Goal: Transaction & Acquisition: Book appointment/travel/reservation

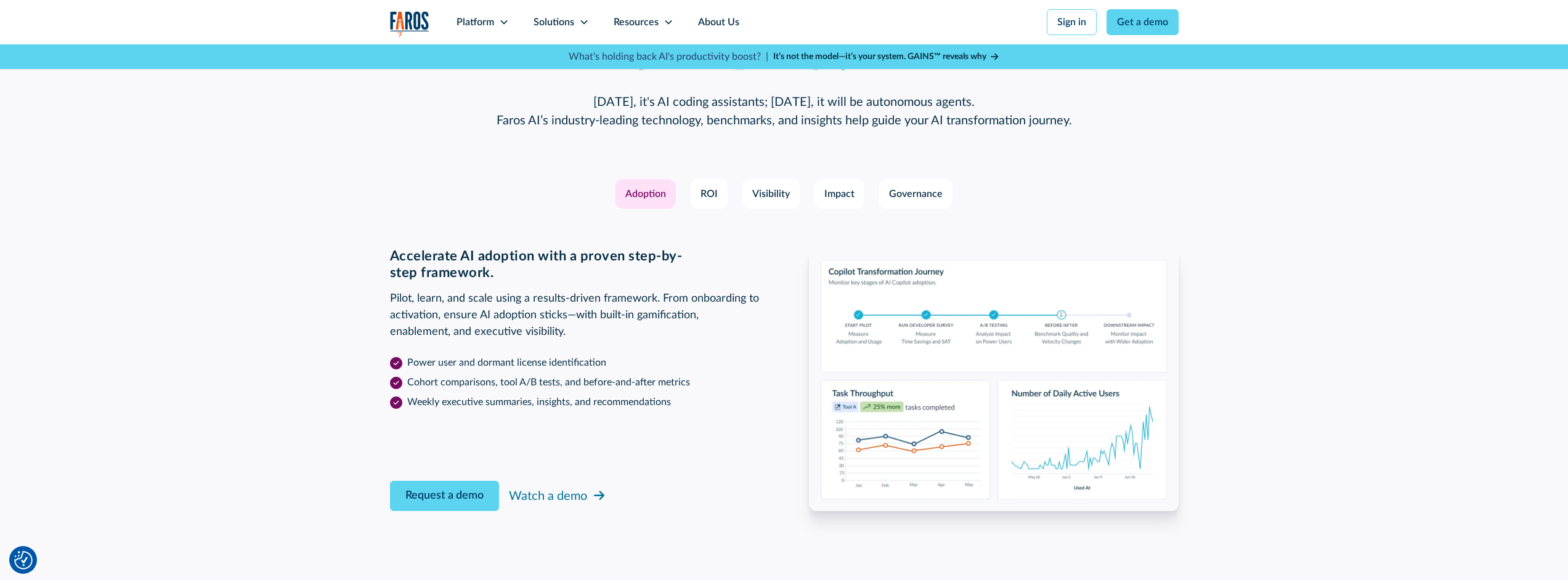
scroll to position [1909, 0]
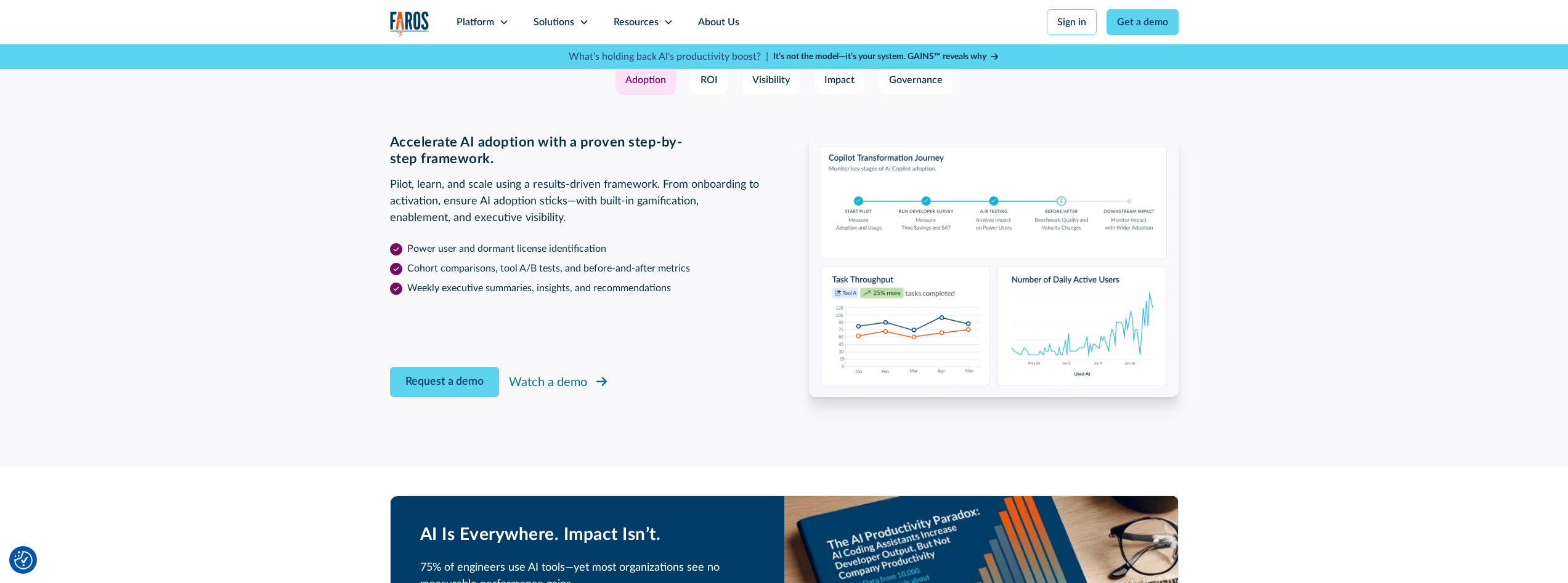
click at [568, 373] on div "Watch a demo" at bounding box center [548, 382] width 78 height 19
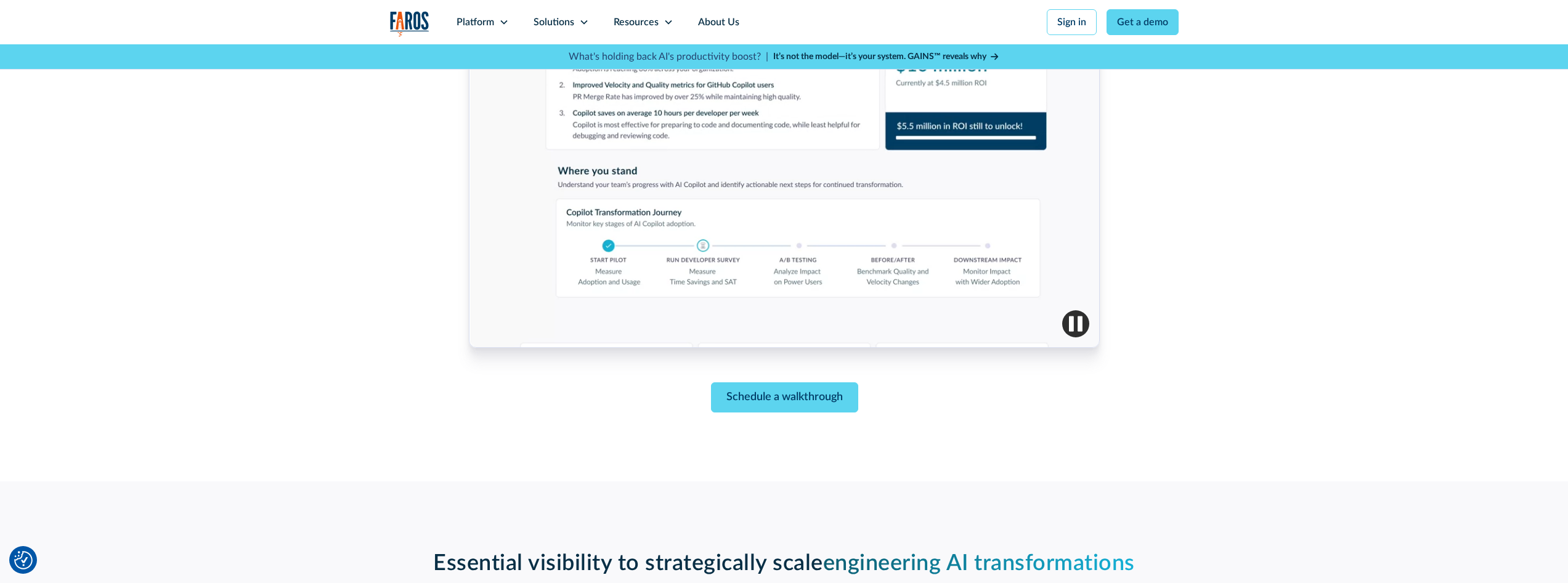
scroll to position [554, 0]
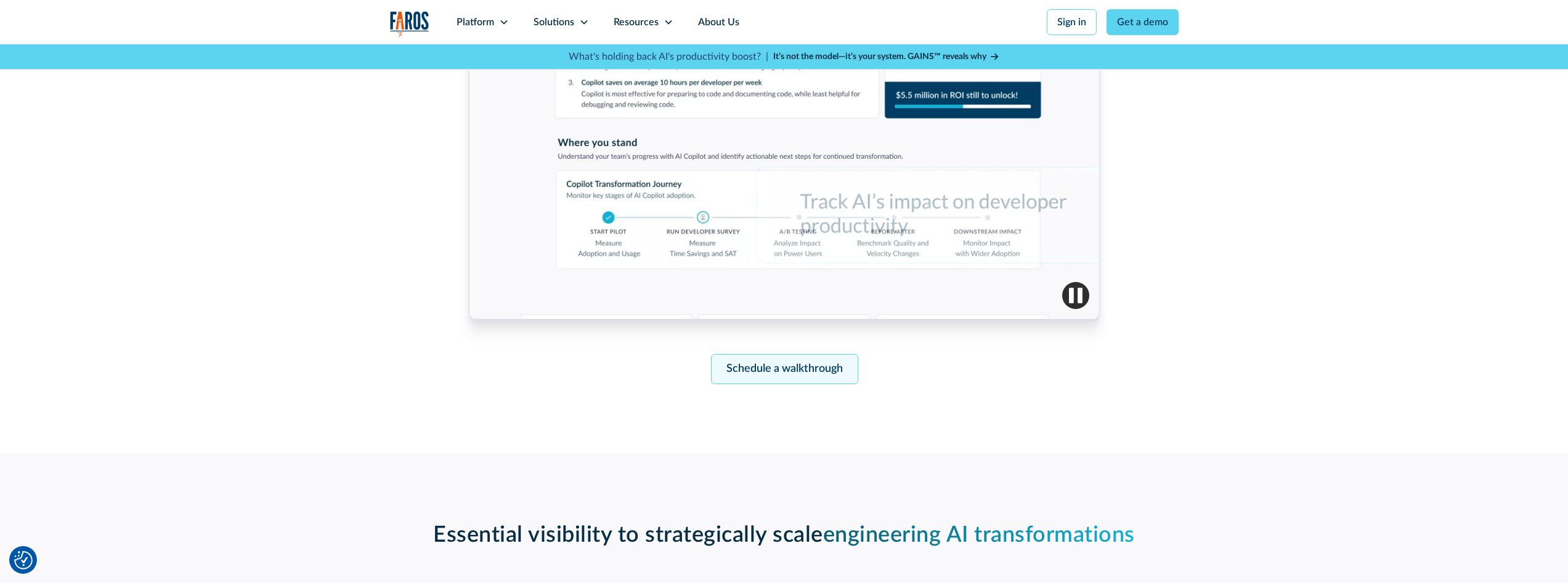
click at [789, 362] on link "Schedule a walkthrough" at bounding box center [784, 369] width 147 height 30
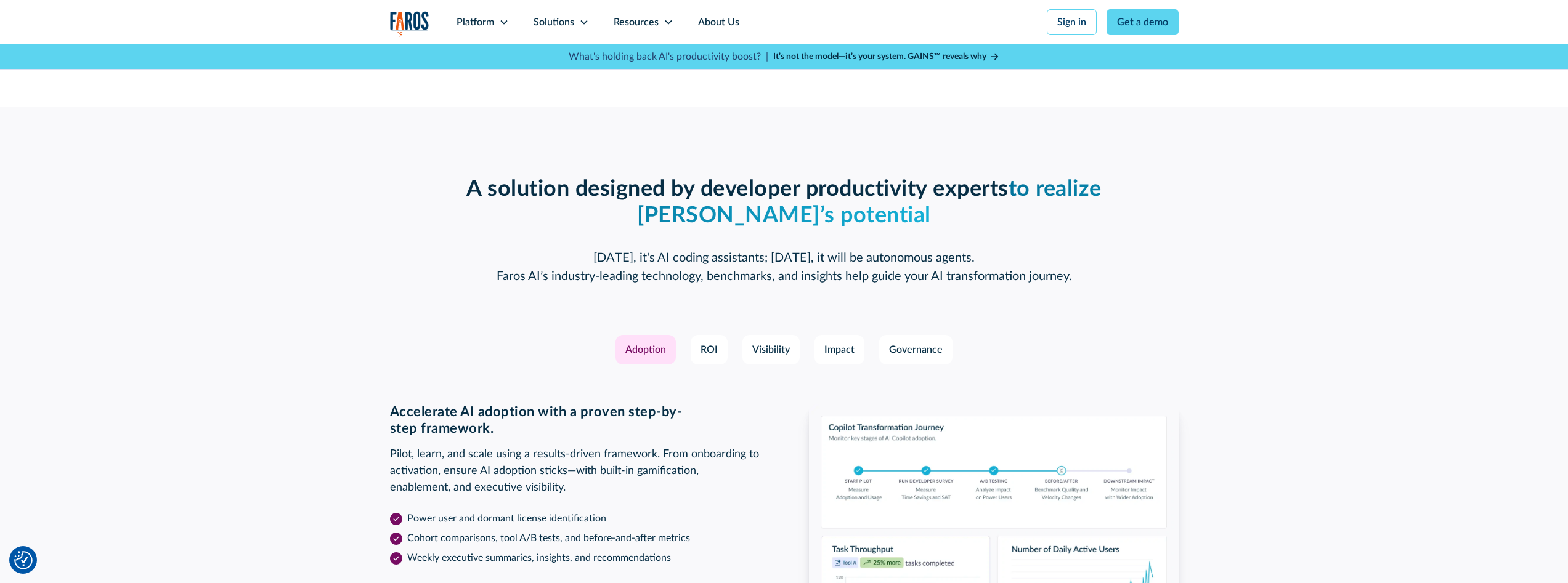
scroll to position [1633, 0]
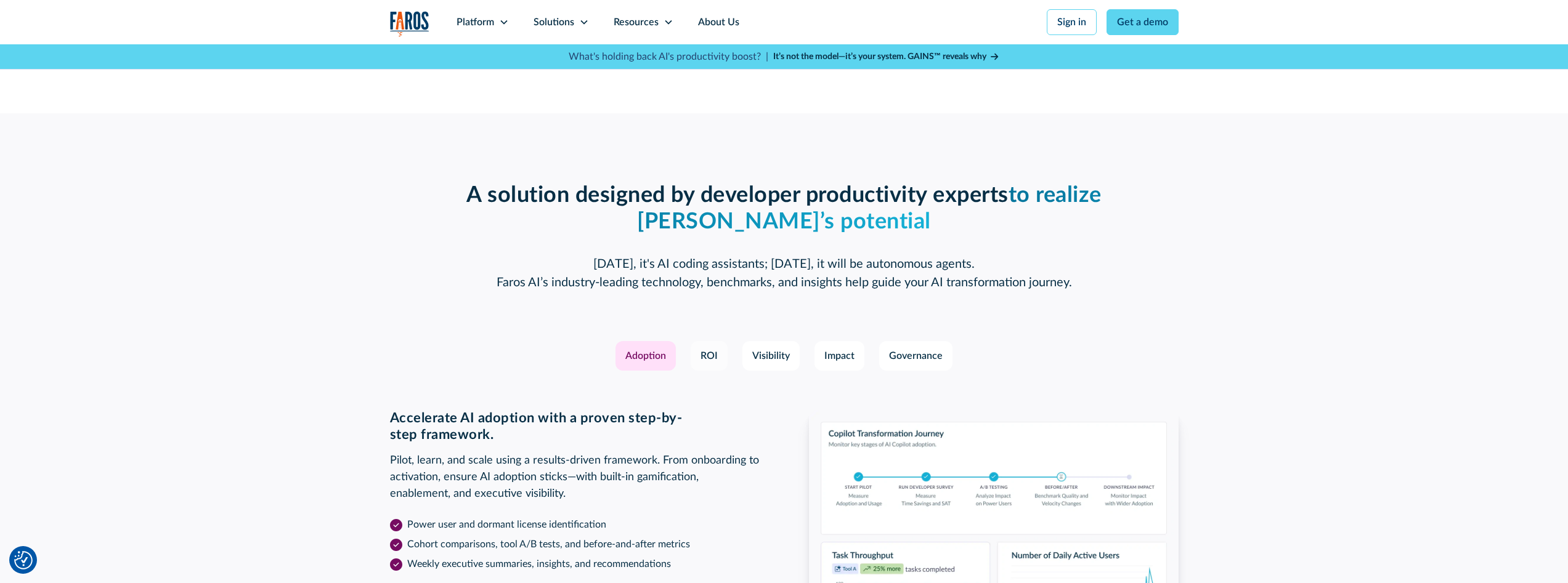
click at [713, 360] on div "ROI" at bounding box center [709, 355] width 17 height 15
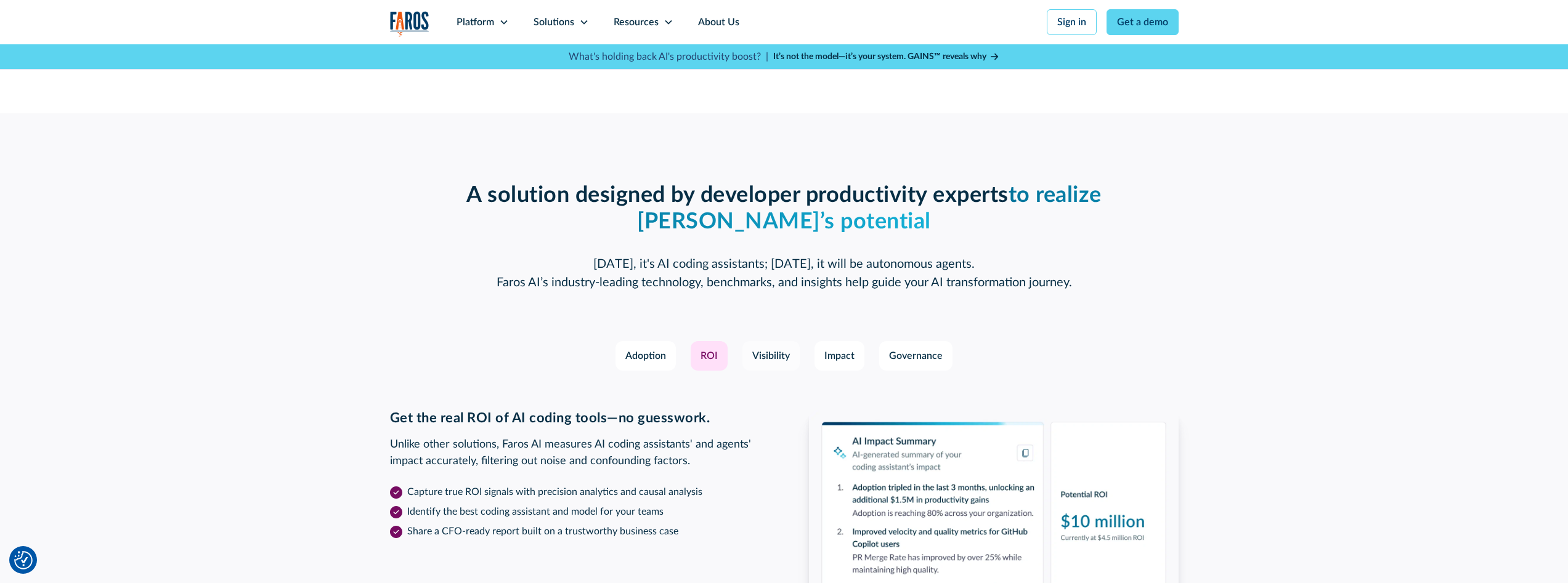
click at [778, 352] on div "Visibility" at bounding box center [771, 355] width 37 height 15
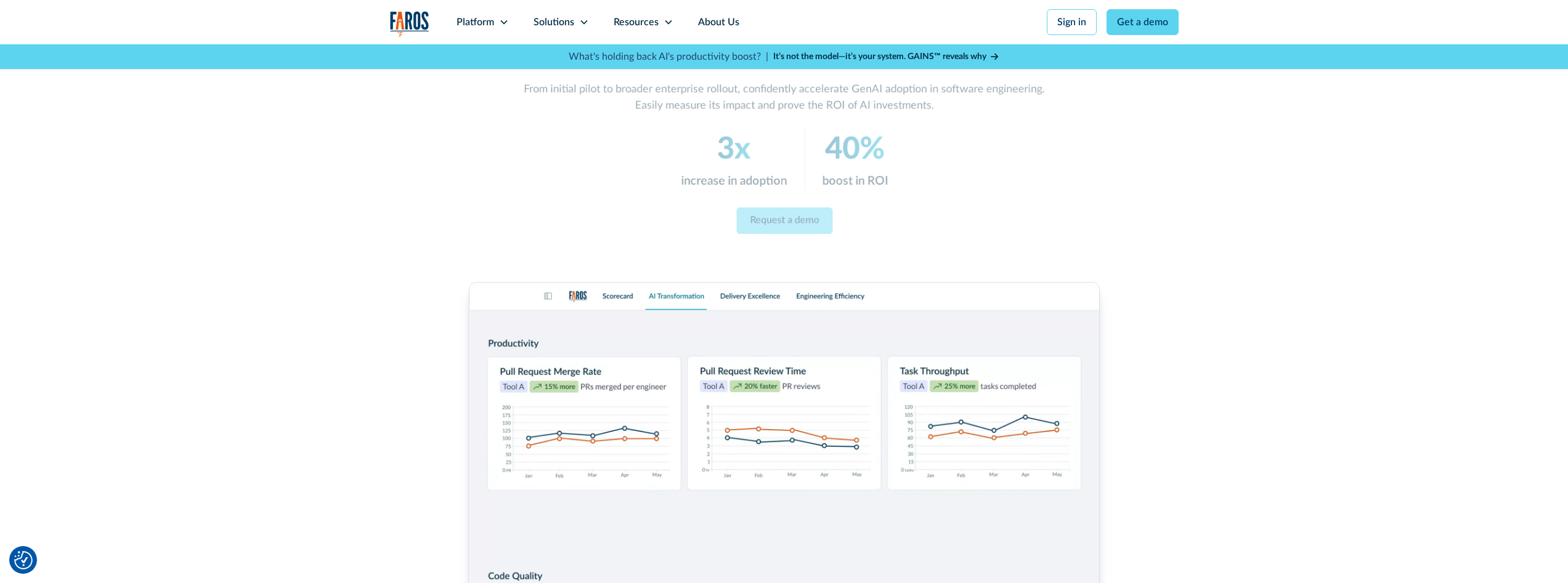
scroll to position [32, 0]
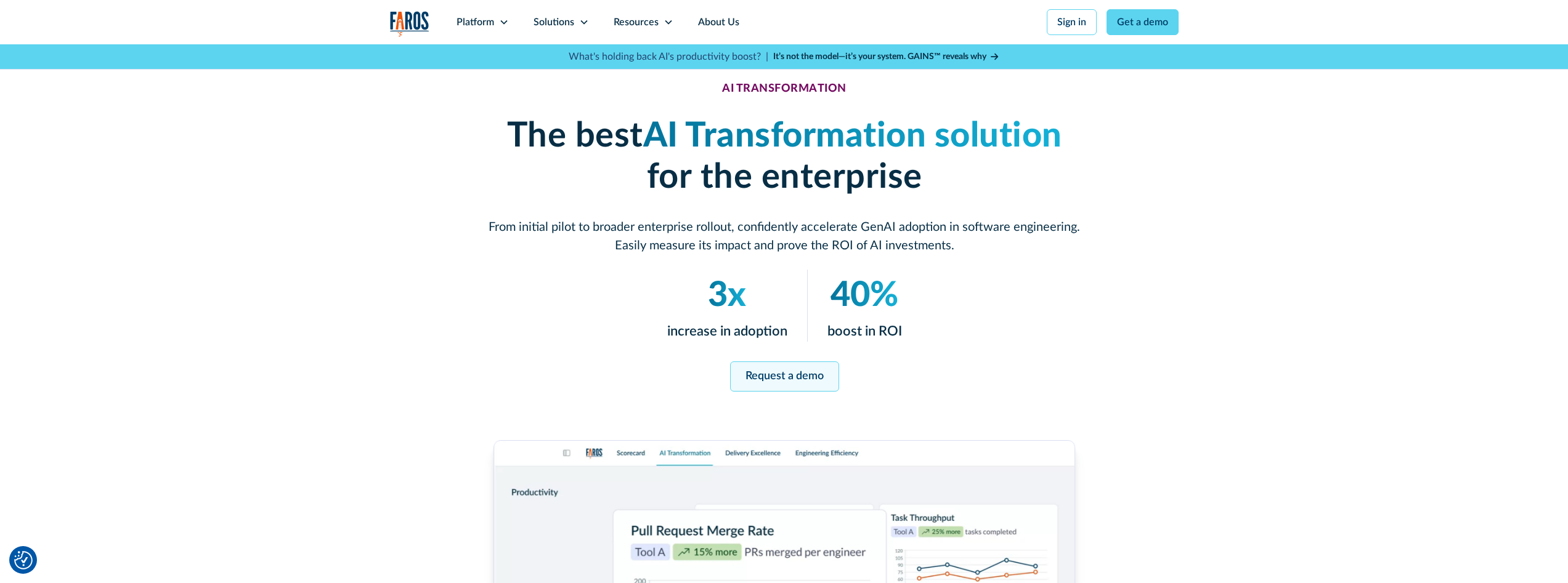
click at [810, 368] on link "Request a demo" at bounding box center [783, 376] width 109 height 30
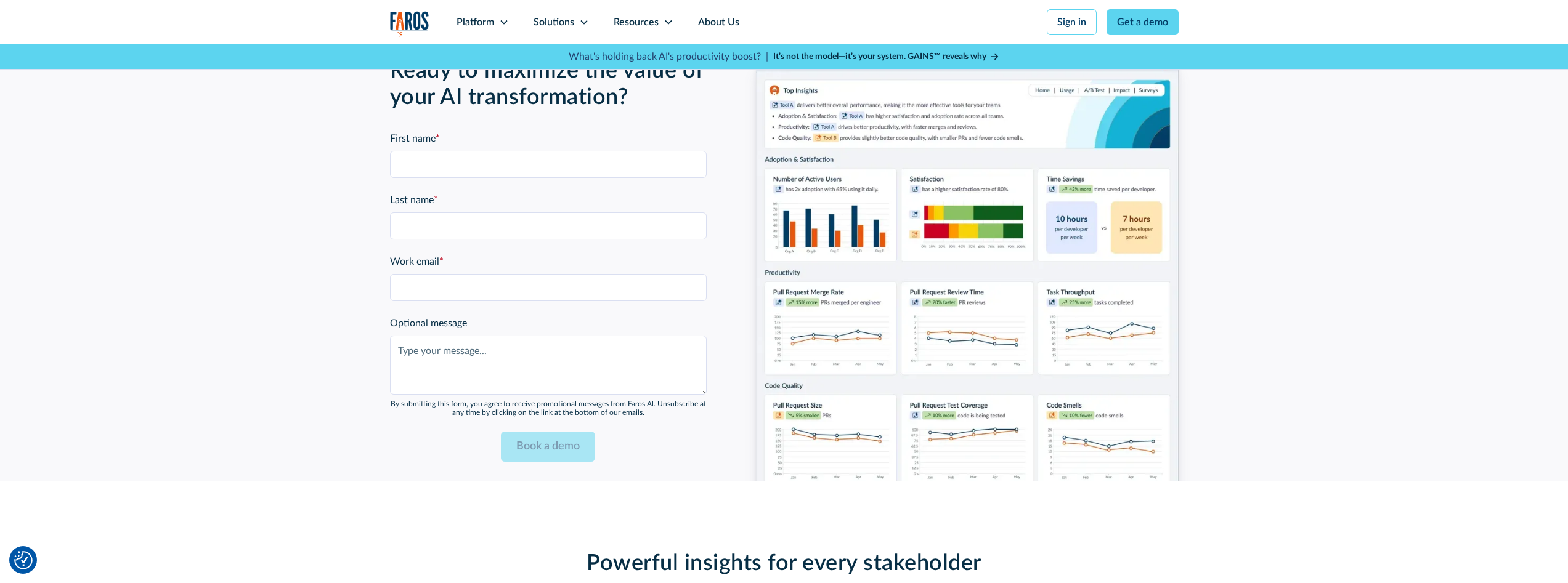
scroll to position [3049, 0]
